Goal: Find specific page/section: Find specific page/section

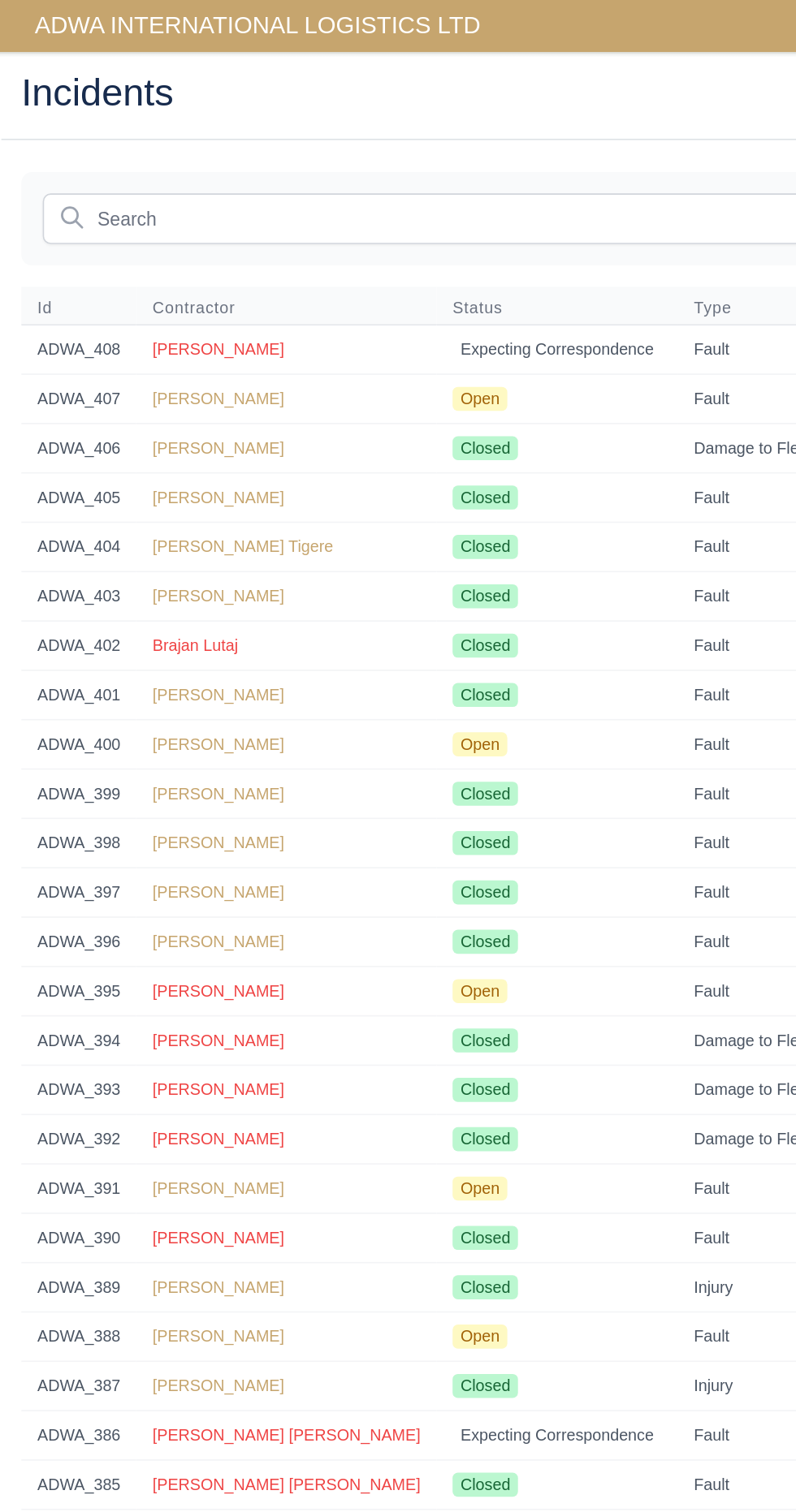
click at [104, 2] on span "ADWA INTERNATIONAL LOGISTICS LTD" at bounding box center [157, 15] width 288 height 33
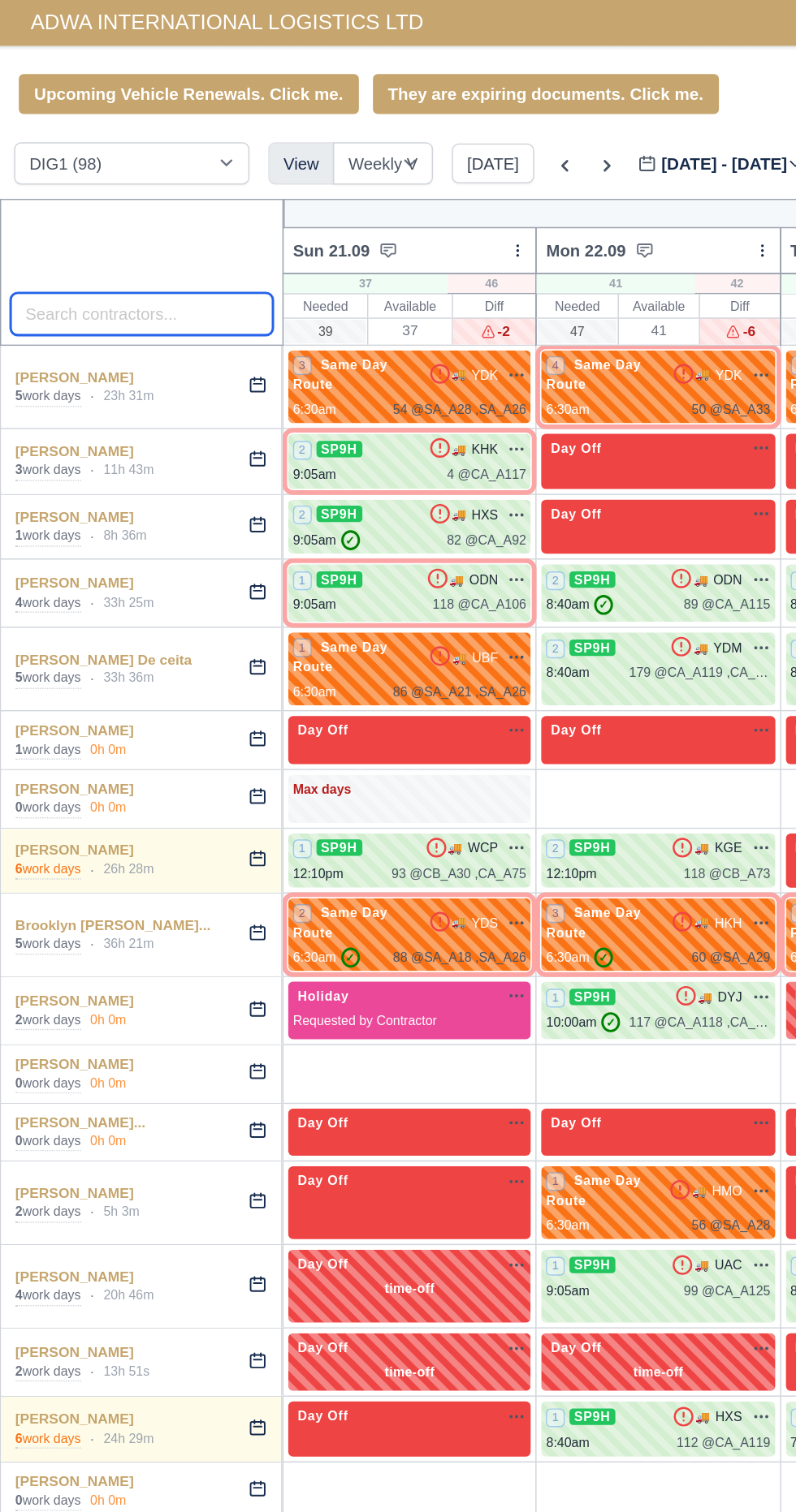
click at [81, 217] on input "search" at bounding box center [98, 216] width 182 height 29
type input "ok"
